Goal: Find specific page/section: Find specific page/section

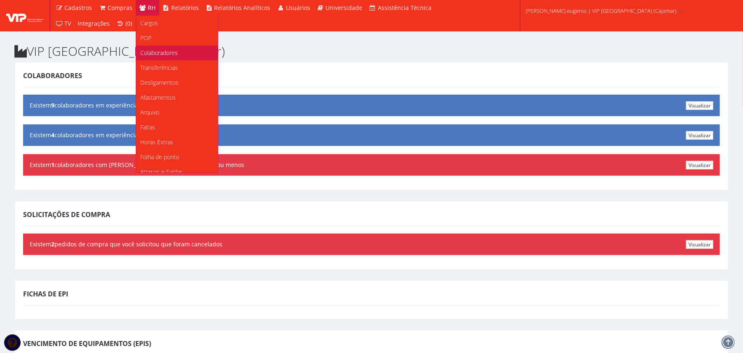
click at [162, 49] on span "Colaboradores" at bounding box center [159, 53] width 38 height 8
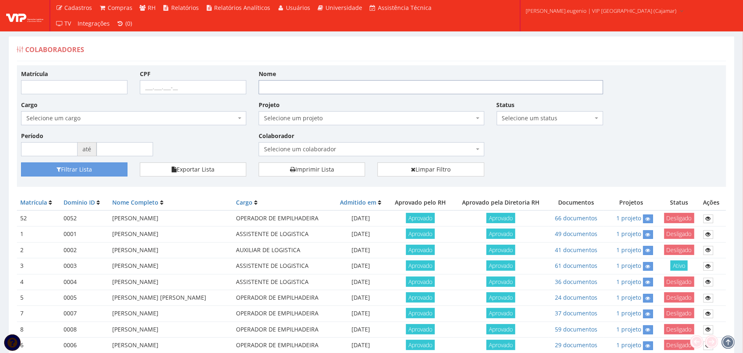
click at [270, 92] on input "Nome" at bounding box center [431, 87] width 345 height 14
type input "lea"
click at [21, 162] on button "Filtrar Lista" at bounding box center [74, 169] width 106 height 14
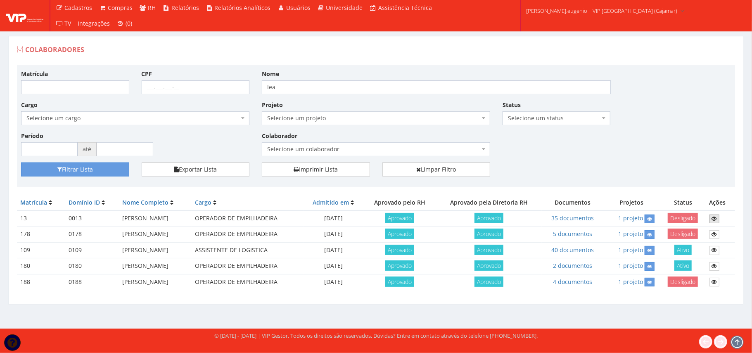
click at [714, 219] on icon at bounding box center [714, 218] width 5 height 6
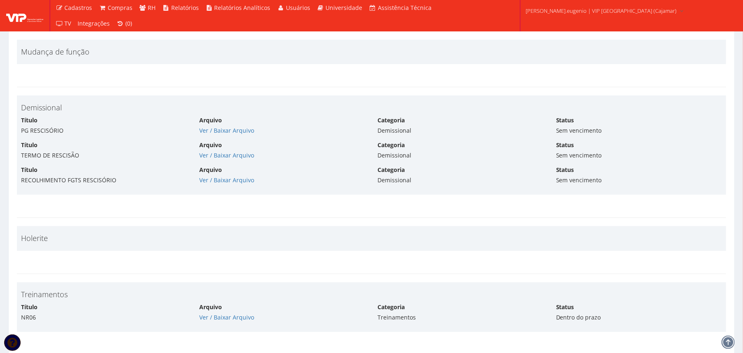
scroll to position [2300, 0]
